Goal: Check status: Check status

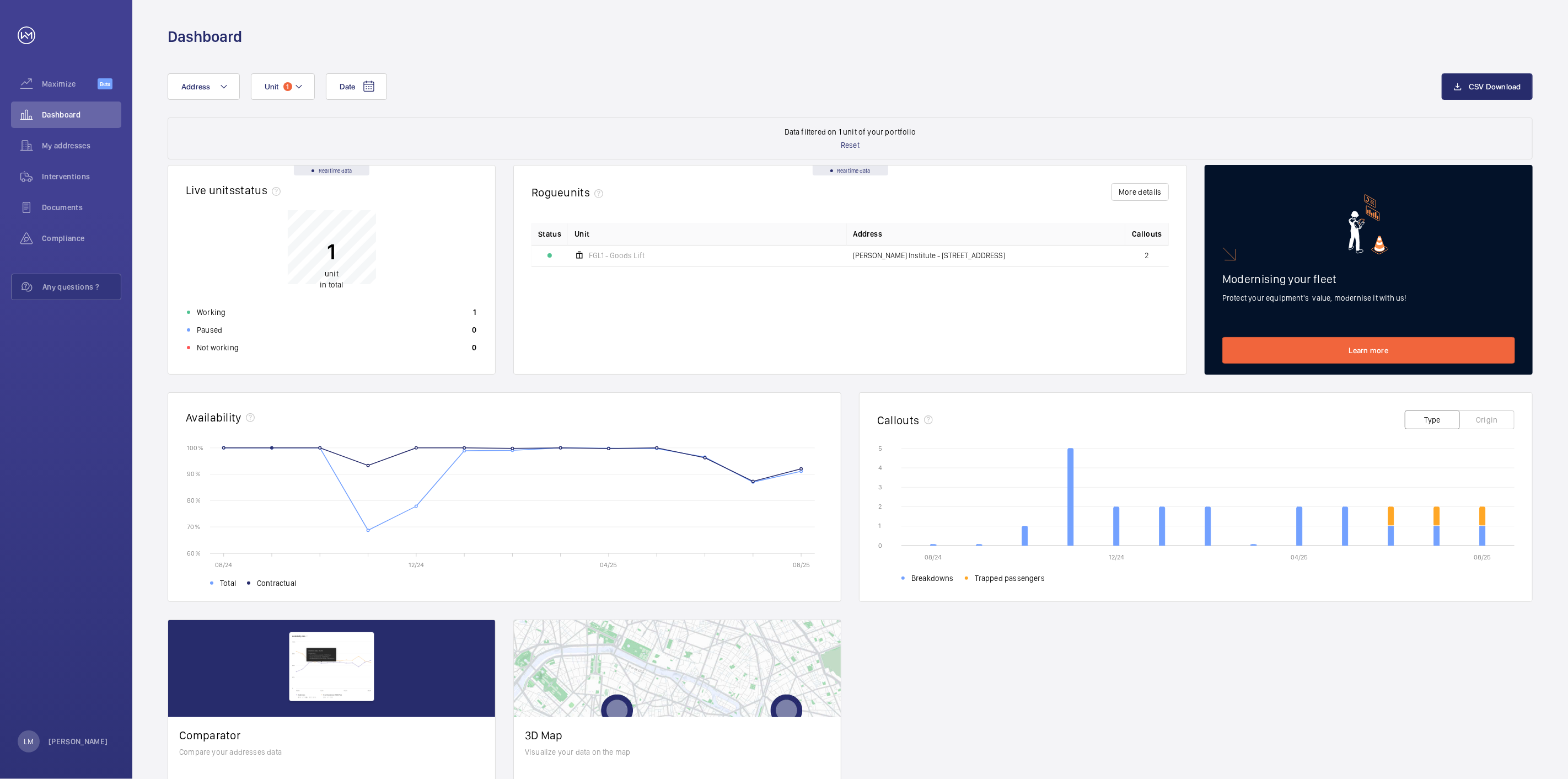
click at [249, 583] on span at bounding box center [248, 583] width 4 height 4
click at [249, 582] on span at bounding box center [248, 583] width 4 height 4
click at [359, 460] on rect at bounding box center [521, 501] width 605 height 105
click at [360, 464] on rect at bounding box center [521, 501] width 605 height 105
click at [248, 583] on span at bounding box center [248, 583] width 4 height 4
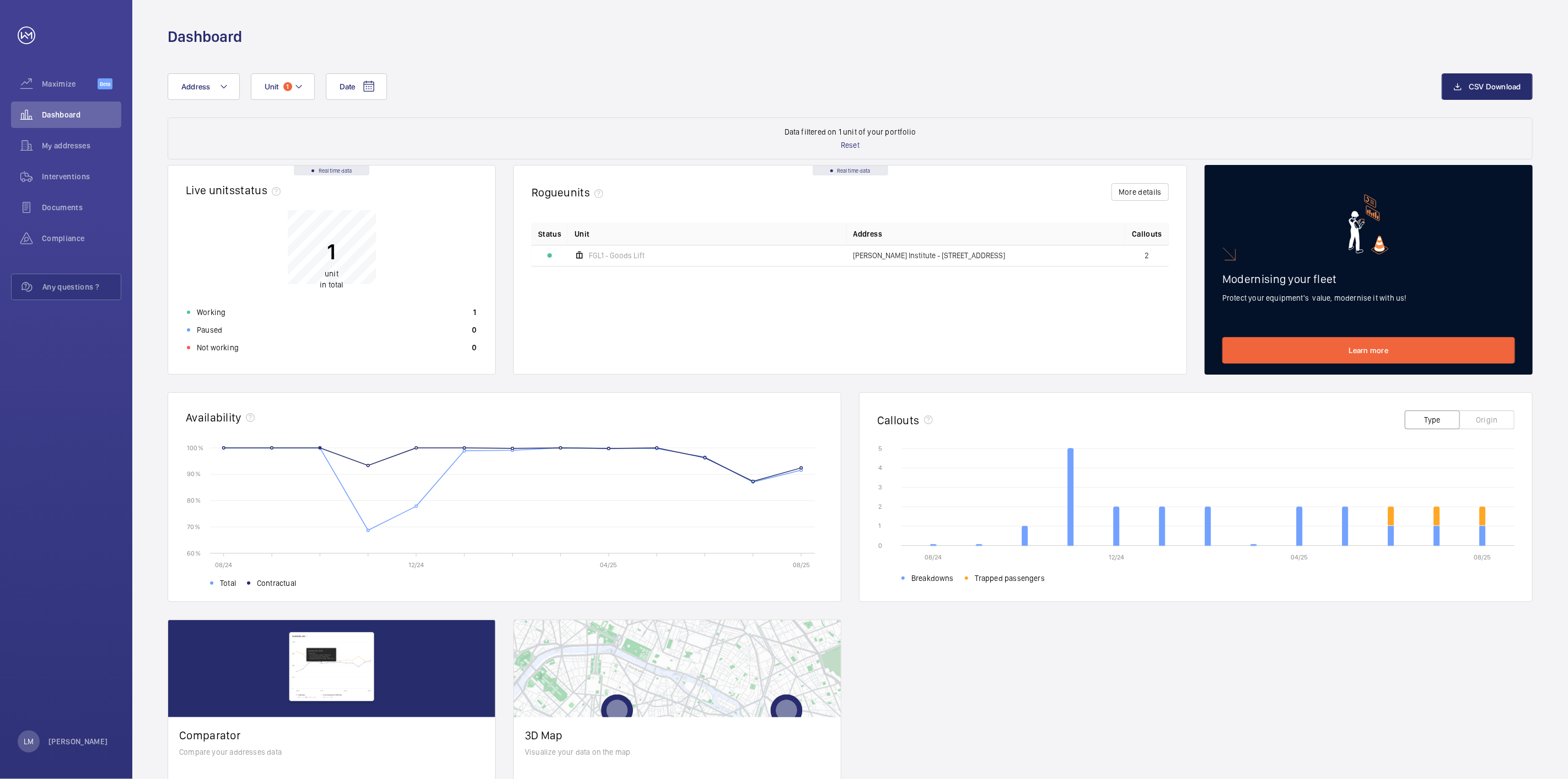
click at [248, 583] on span at bounding box center [248, 583] width 4 height 4
click at [211, 583] on span at bounding box center [212, 583] width 4 height 4
click at [903, 580] on span at bounding box center [903, 578] width 4 height 4
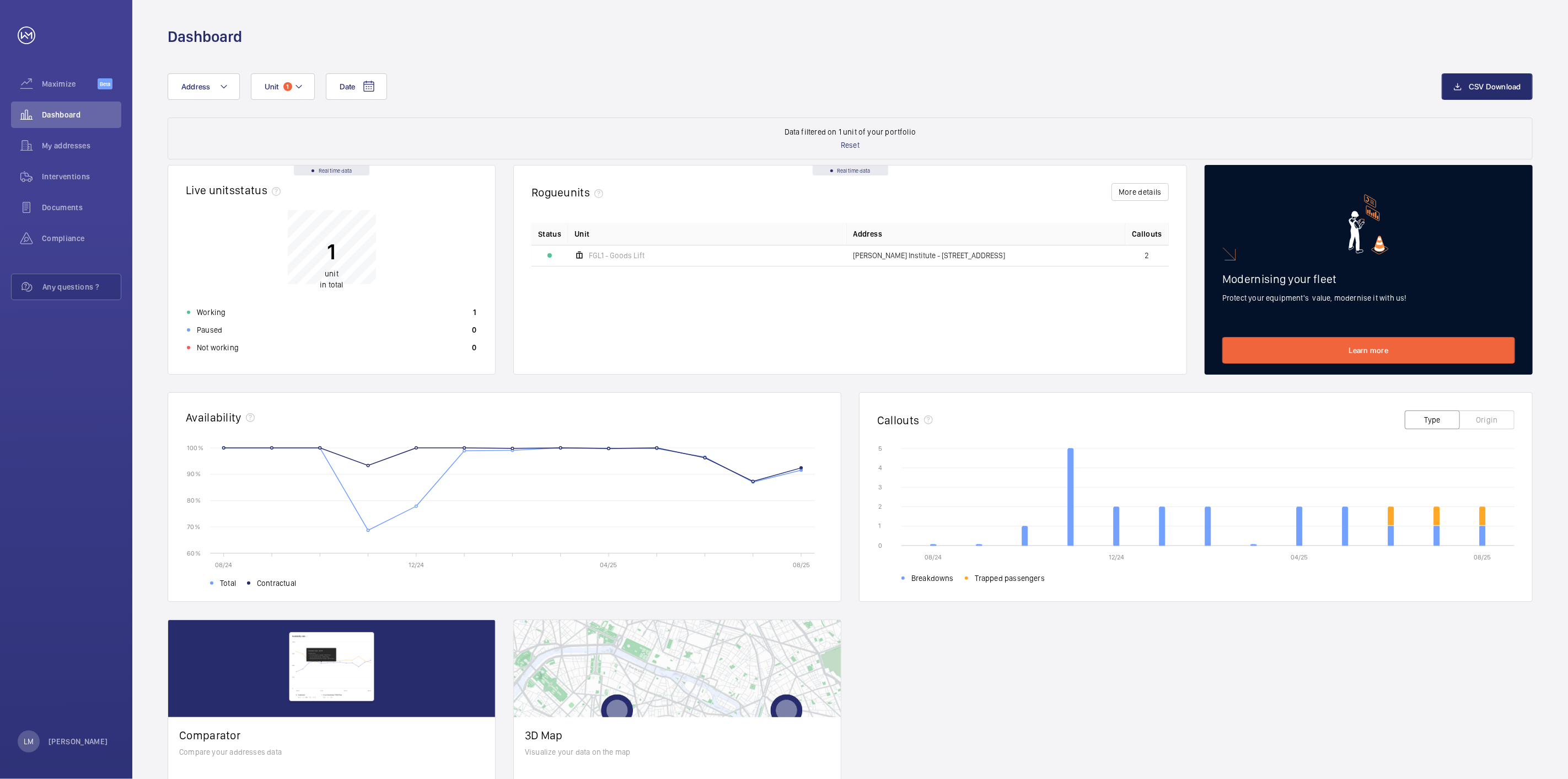
click at [903, 580] on span at bounding box center [903, 578] width 4 height 4
click at [240, 420] on h2 "Availability" at bounding box center [213, 417] width 55 height 14
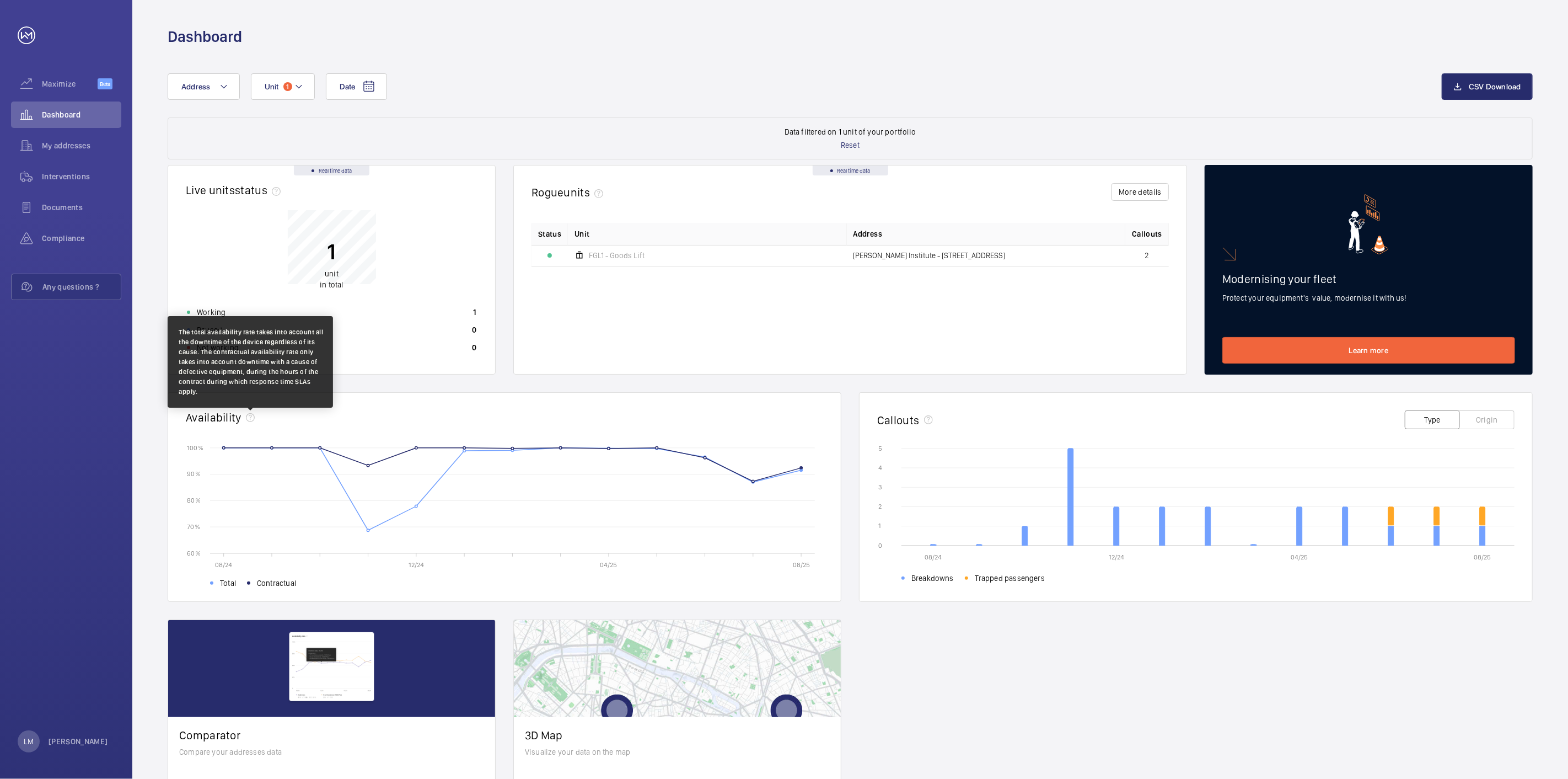
click at [246, 420] on mat-icon at bounding box center [250, 417] width 9 height 9
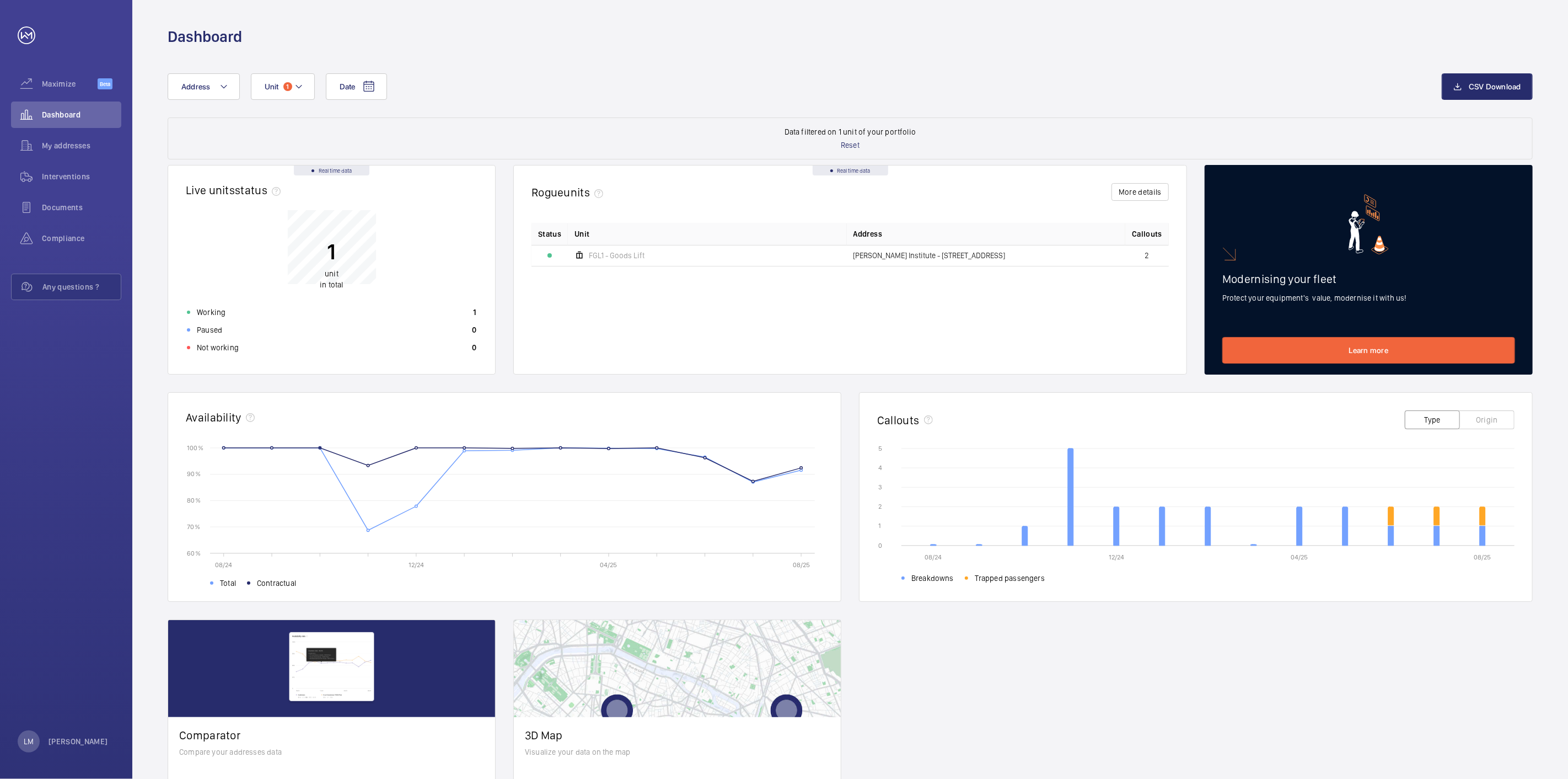
click at [311, 450] on rect at bounding box center [521, 501] width 605 height 105
click at [363, 471] on rect at bounding box center [521, 501] width 605 height 105
click at [421, 440] on wm-front-card-header "Availability" at bounding box center [505, 418] width 673 height 51
click at [737, 482] on rect at bounding box center [521, 501] width 605 height 105
click at [247, 585] on span "Contractual" at bounding box center [271, 583] width 49 height 11
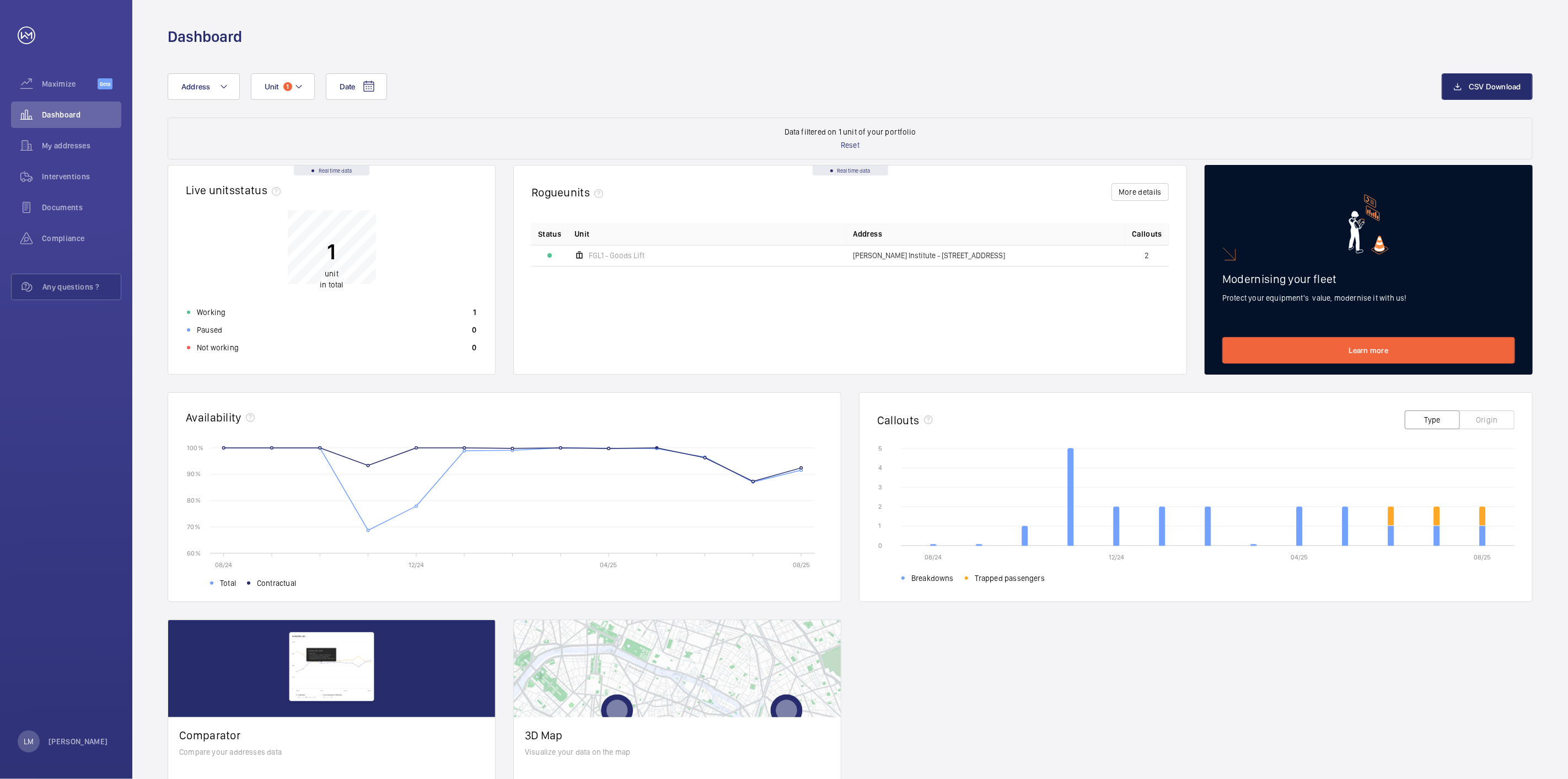
click at [247, 582] on span at bounding box center [248, 583] width 4 height 4
drag, startPoint x: 167, startPoint y: 384, endPoint x: 597, endPoint y: 552, distance: 461.7
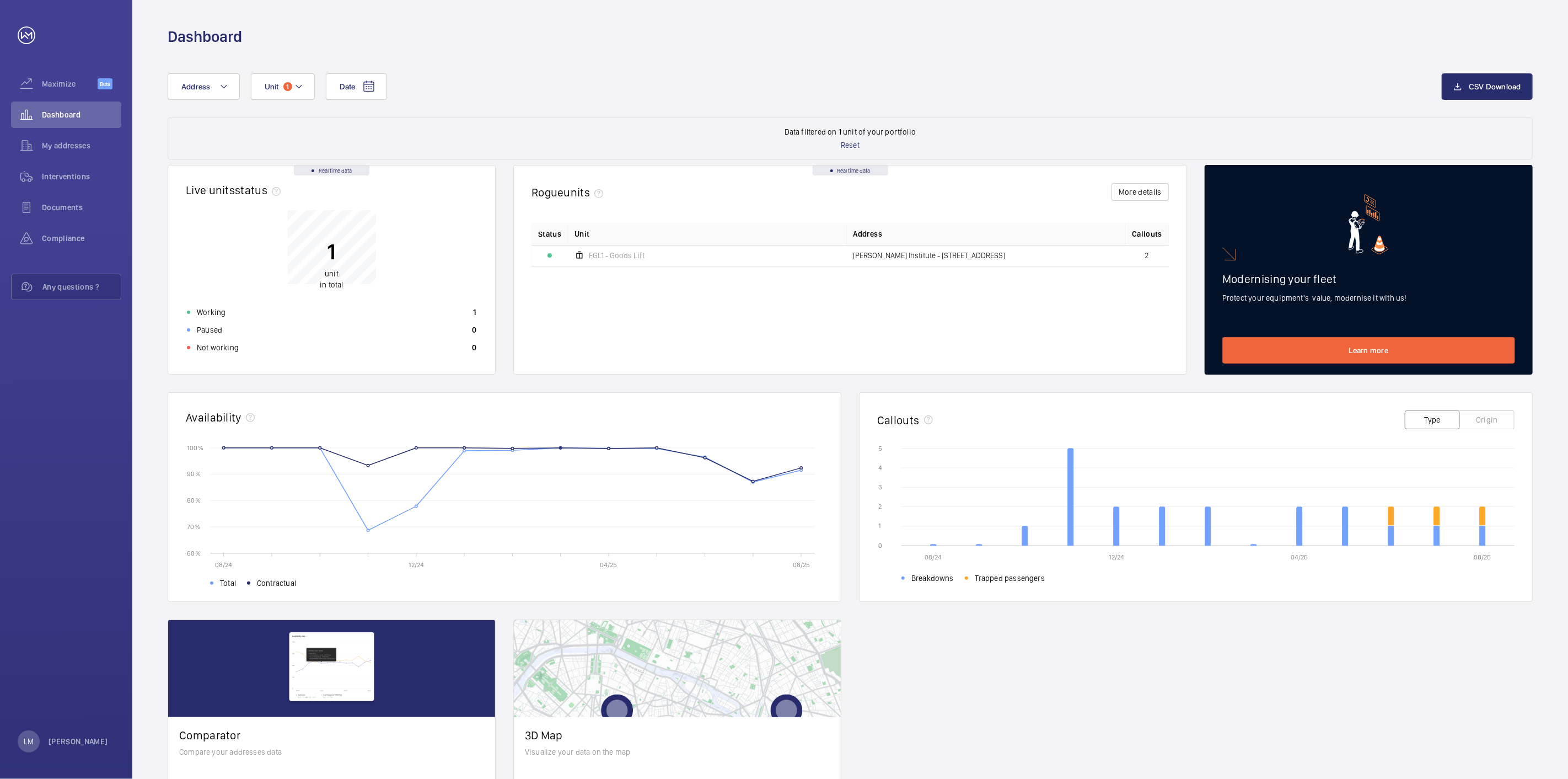
click at [597, 552] on div "Real time data Live units status﻿ 1 unit in total Working 1 Paused 0 Not workin…" at bounding box center [850, 497] width 1365 height 664
click at [763, 588] on ul "Total Contractual" at bounding box center [516, 581] width 613 height 13
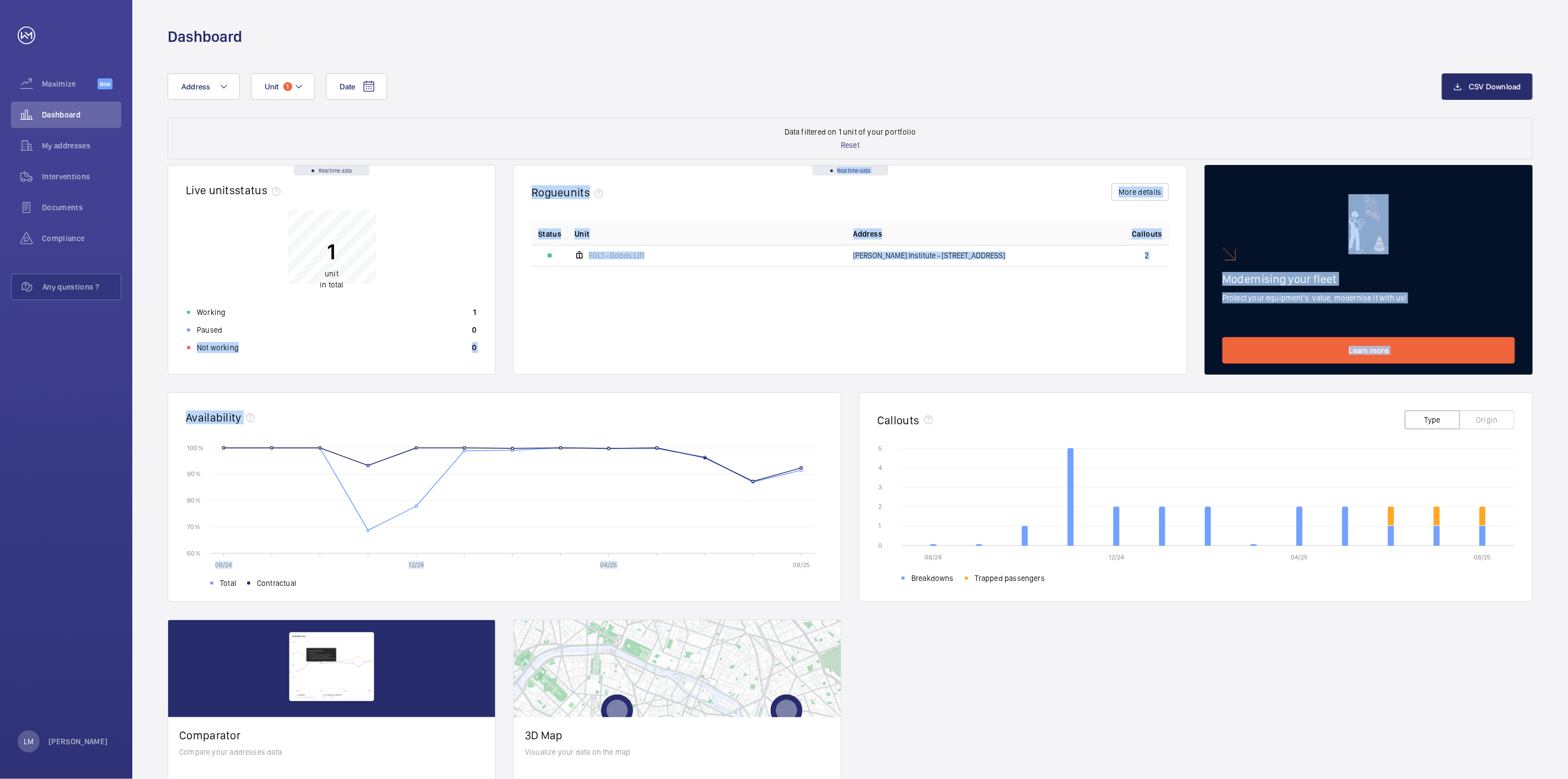
drag, startPoint x: 158, startPoint y: 382, endPoint x: 884, endPoint y: 565, distance: 748.7
click at [763, 564] on div "Date Address Unit 1 CSV Download Data filtered on 1 unit of your portfolio Rese…" at bounding box center [851, 451] width 1436 height 809
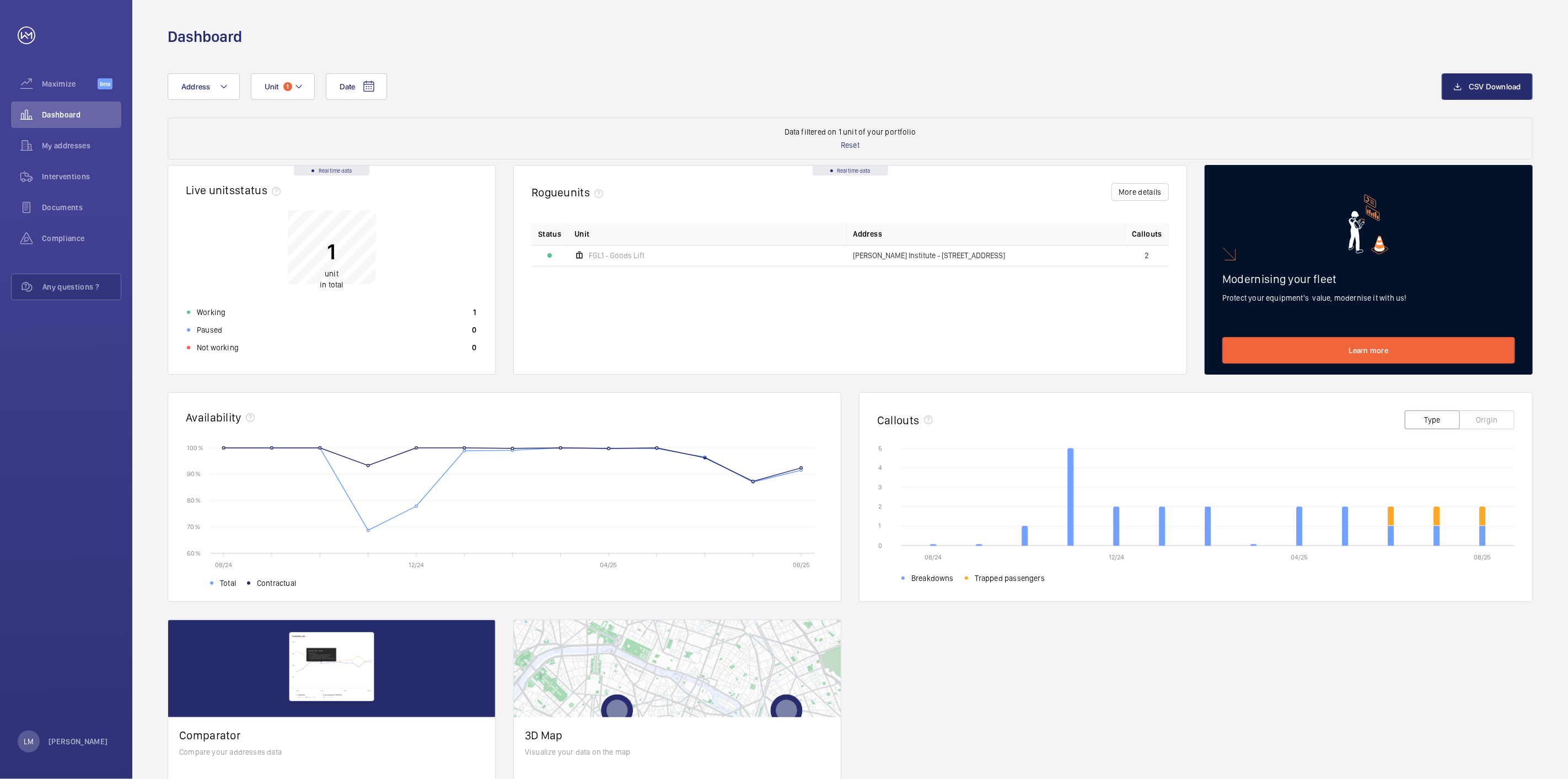
click at [884, 565] on icon "08/24 12/24 04/25 08/25 0 0 1 1 2 2 3 3 4 4 5 5 Breakdowns Trapped passengers" at bounding box center [1196, 511] width 637 height 138
click at [431, 450] on rect at bounding box center [521, 501] width 605 height 105
click at [431, 449] on rect at bounding box center [521, 501] width 605 height 105
click at [250, 580] on span "Contractual" at bounding box center [271, 583] width 49 height 11
click at [248, 582] on span at bounding box center [248, 583] width 4 height 4
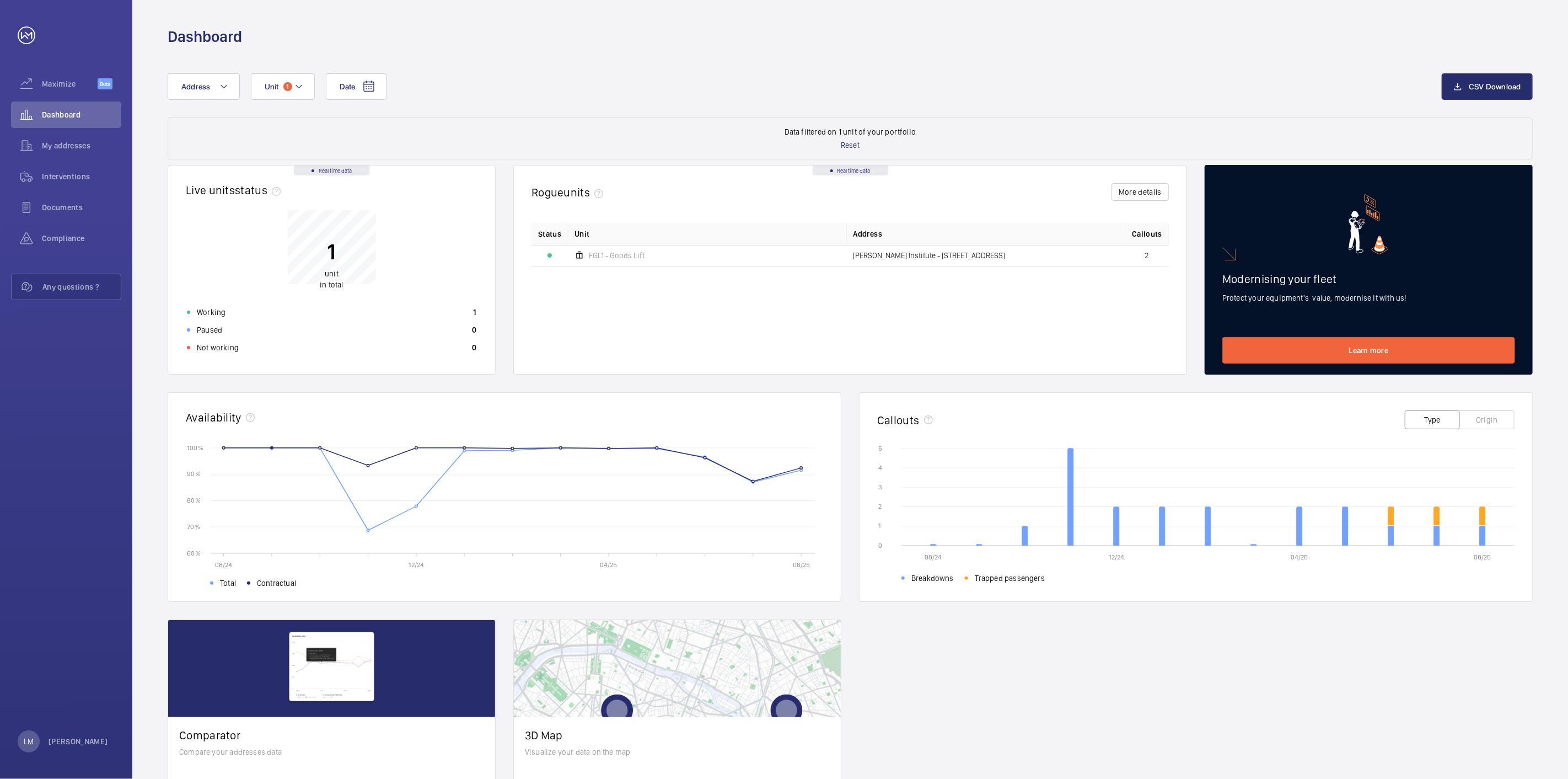
click at [248, 582] on span at bounding box center [248, 583] width 4 height 4
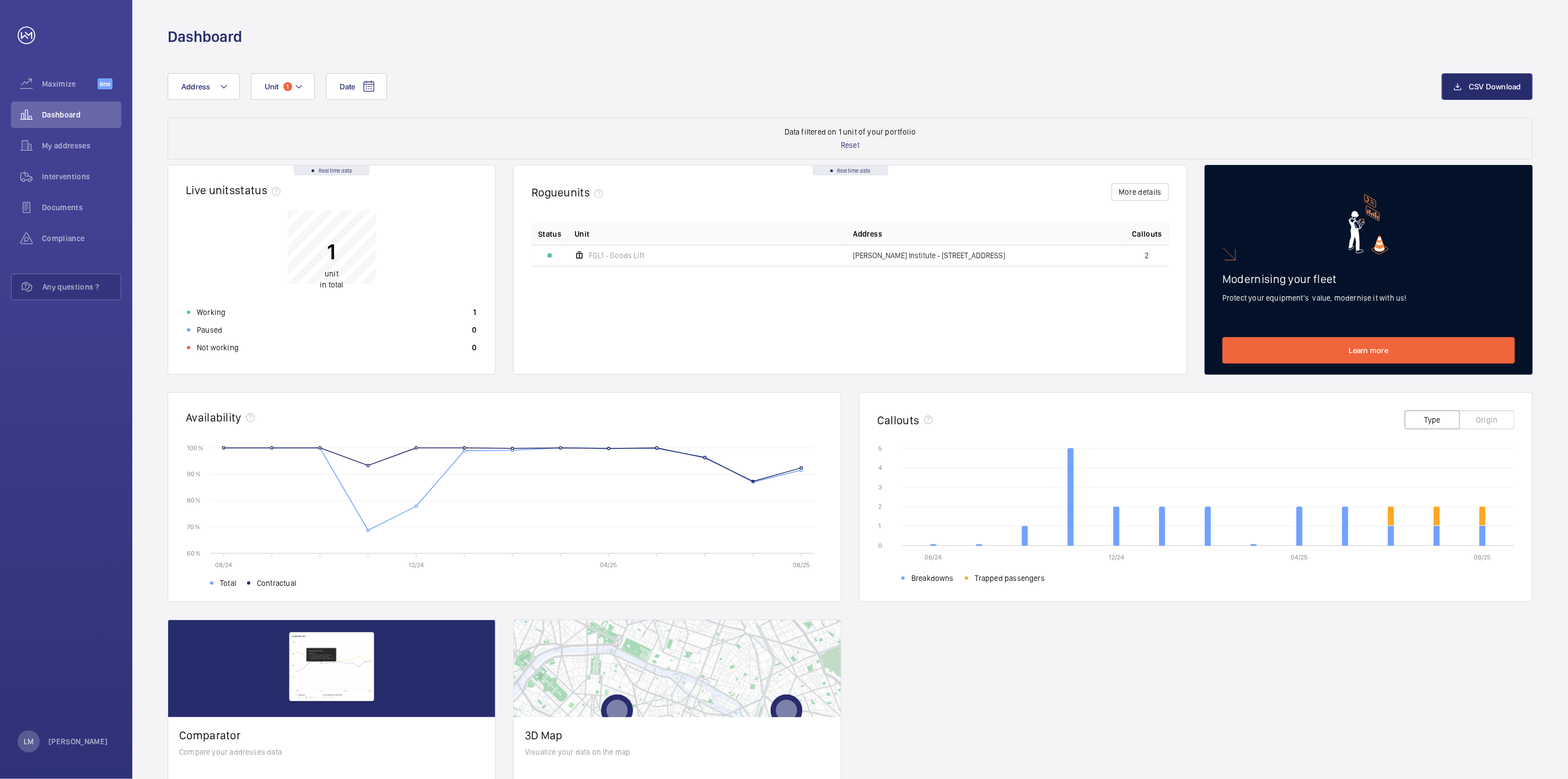
click at [750, 479] on rect at bounding box center [521, 501] width 605 height 105
click at [789, 465] on rect at bounding box center [521, 501] width 605 height 105
drag, startPoint x: 789, startPoint y: 473, endPoint x: 766, endPoint y: 469, distance: 23.3
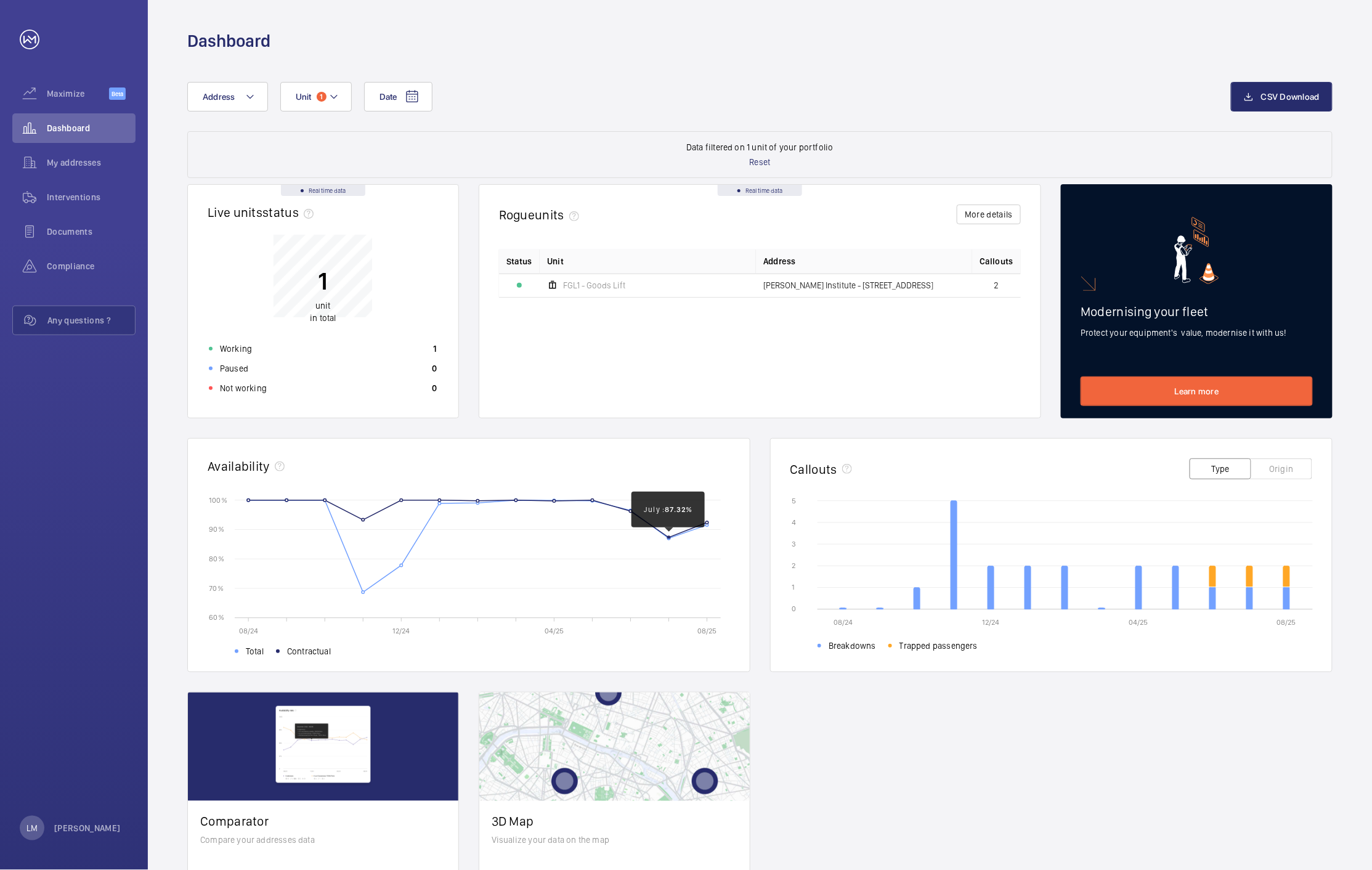
click at [669, 537] on circle at bounding box center [669, 537] width 3 height 3
click at [394, 569] on rect at bounding box center [487, 559] width 486 height 118
click at [398, 564] on rect at bounding box center [487, 559] width 486 height 118
click at [383, 574] on rect at bounding box center [487, 559] width 486 height 118
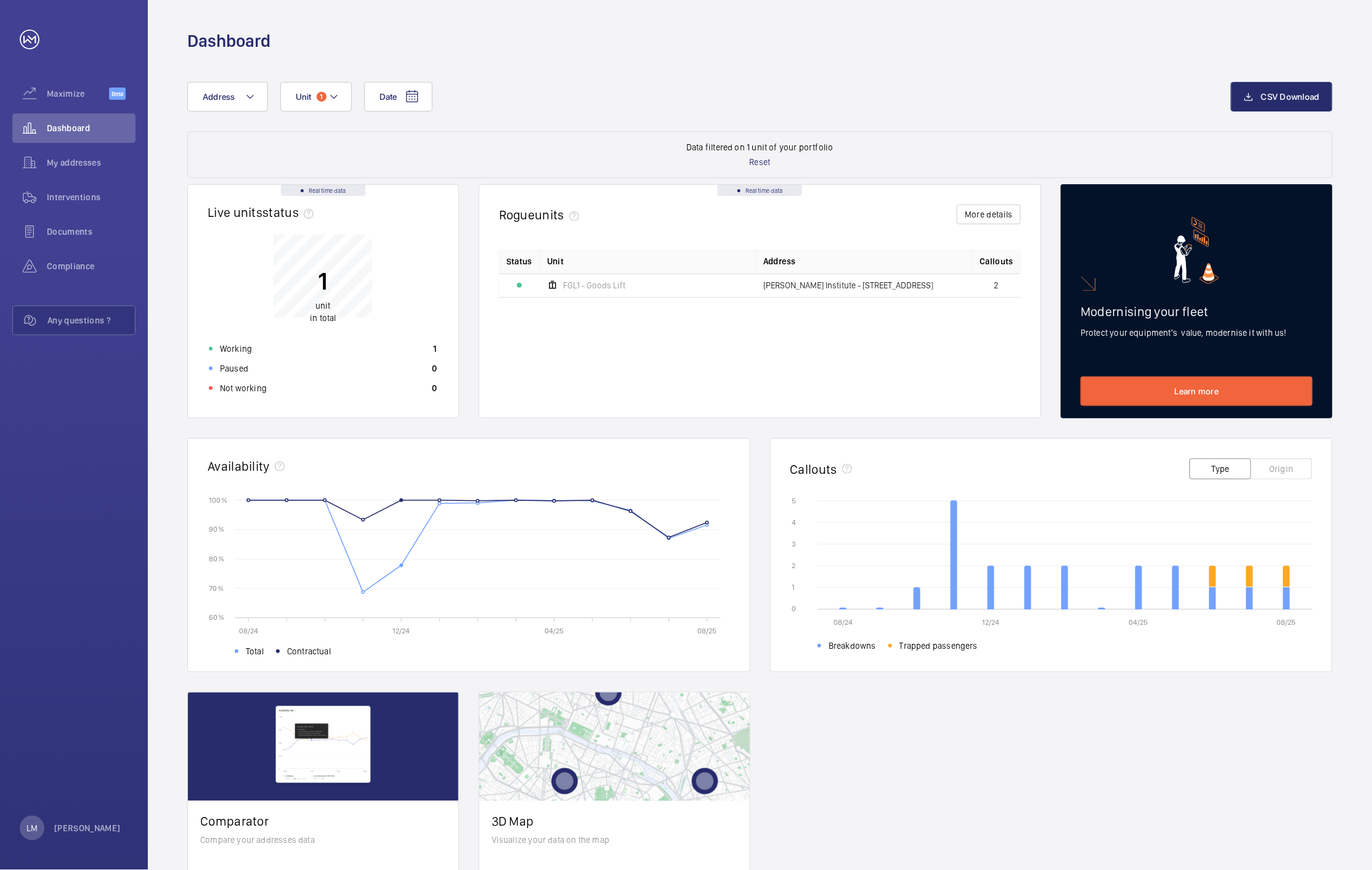
click at [408, 554] on rect at bounding box center [487, 559] width 486 height 118
click at [401, 569] on rect at bounding box center [487, 559] width 486 height 118
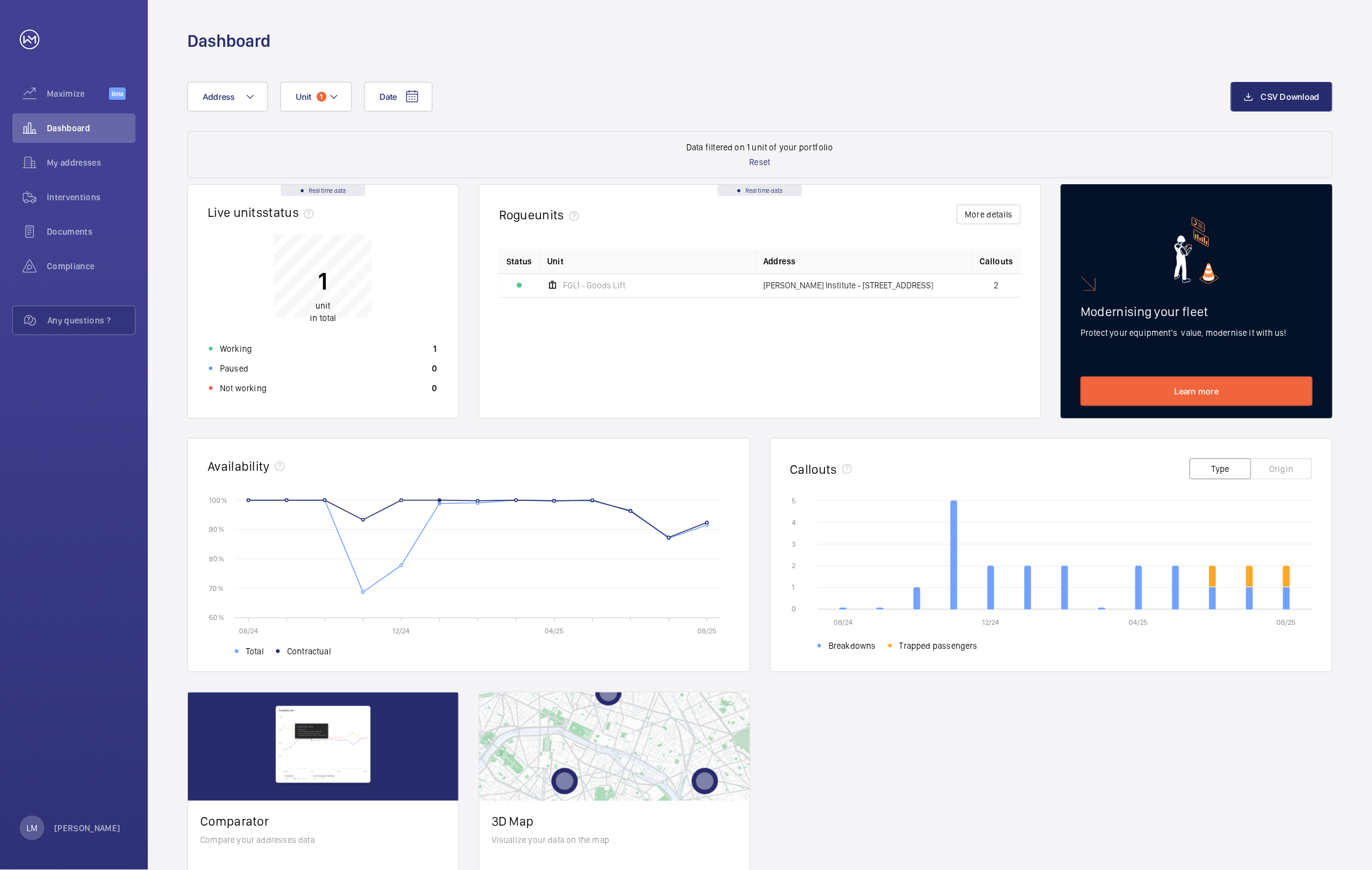
click at [445, 499] on icon "08/24 12/24 04/25 08/25 60 % 60 % 70 % 70 % 80 % 80 % 90 % 90 % 100 % 100 % Tot…" at bounding box center [469, 574] width 523 height 160
